Goal: Transaction & Acquisition: Purchase product/service

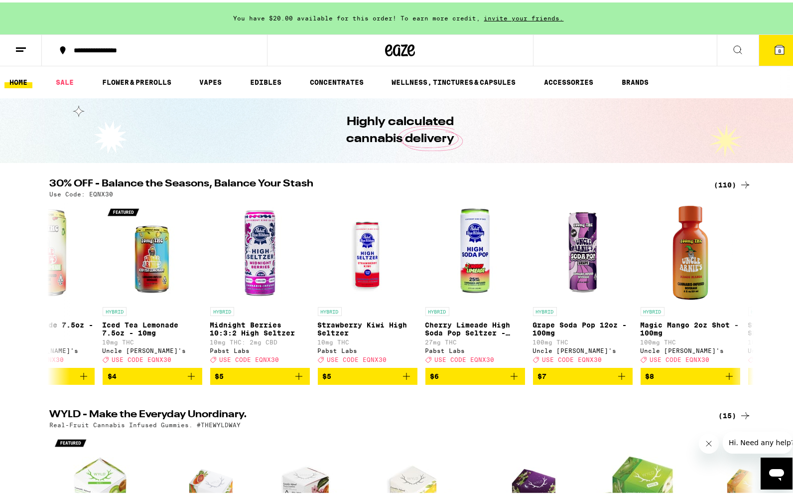
click at [776, 48] on icon at bounding box center [780, 47] width 9 height 9
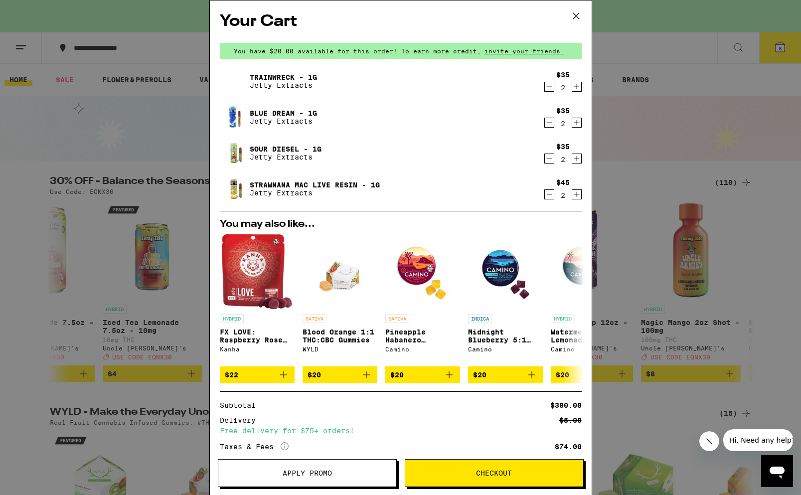
click at [545, 124] on icon "Decrement" at bounding box center [549, 123] width 9 height 12
click at [545, 123] on icon "Decrement" at bounding box center [549, 123] width 9 height 12
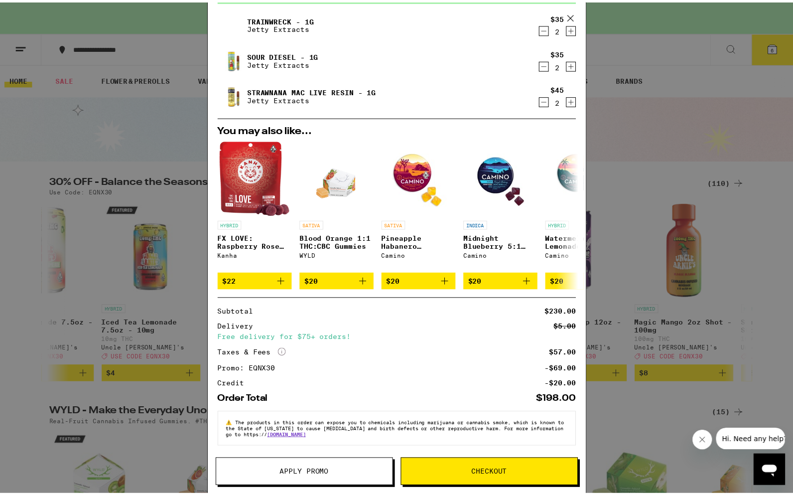
scroll to position [65, 0]
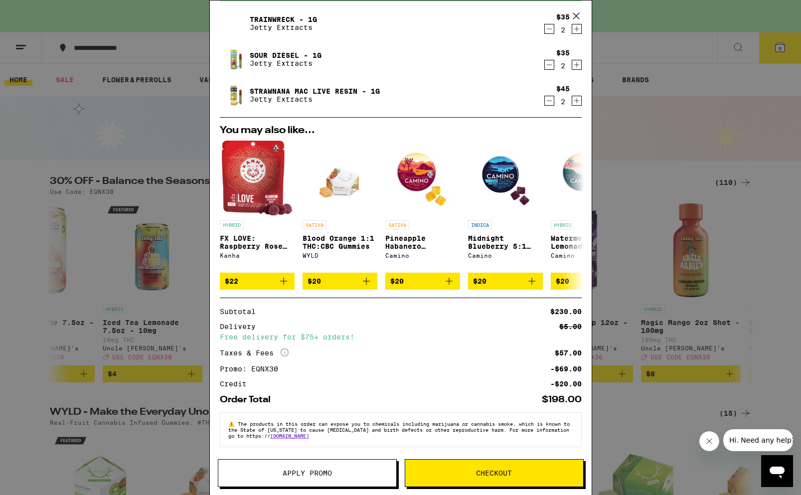
click at [501, 472] on span "Checkout" at bounding box center [494, 472] width 36 height 7
